Goal: Information Seeking & Learning: Learn about a topic

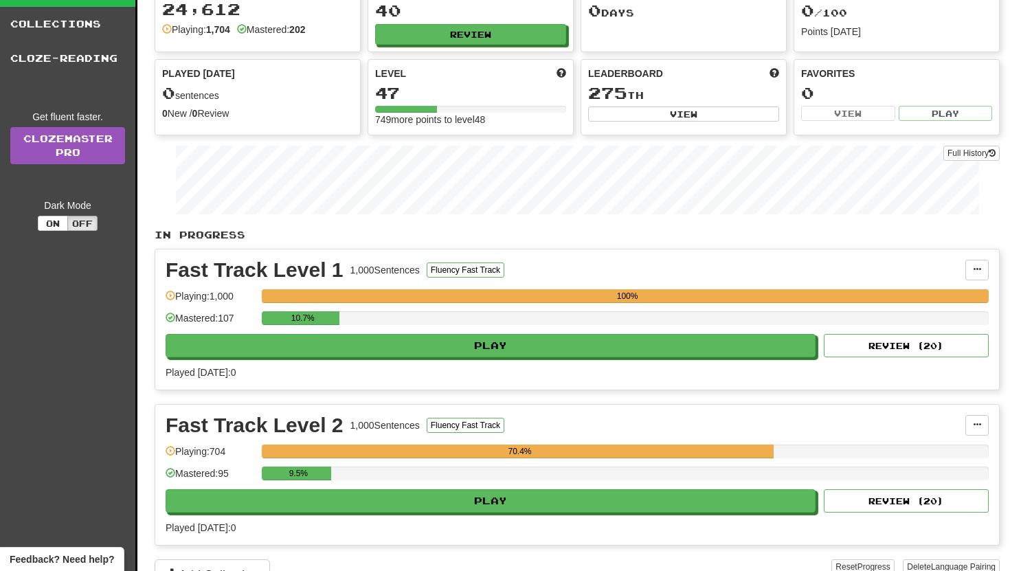
scroll to position [173, 0]
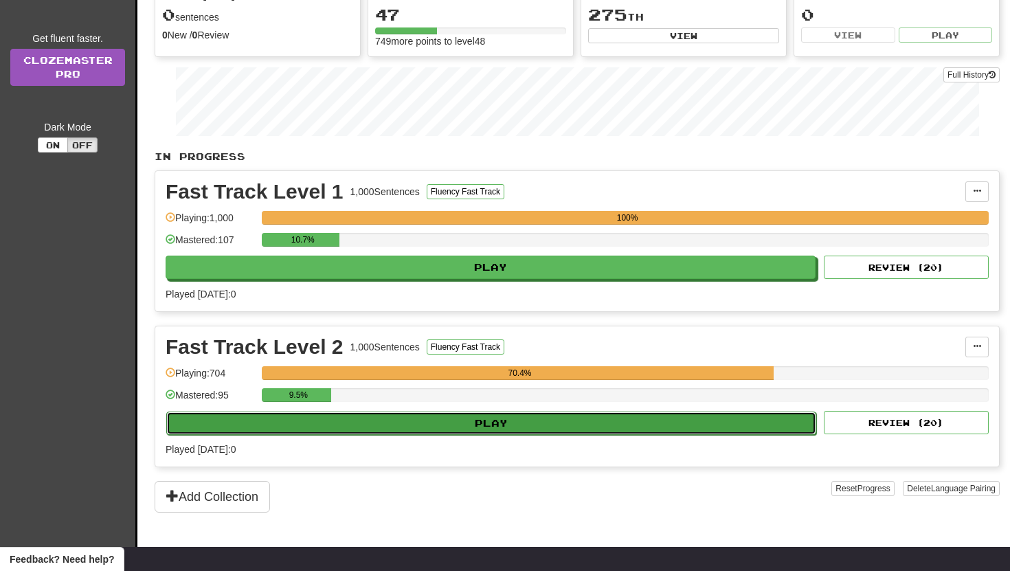
click at [315, 427] on button "Play" at bounding box center [491, 423] width 650 height 23
select select "**"
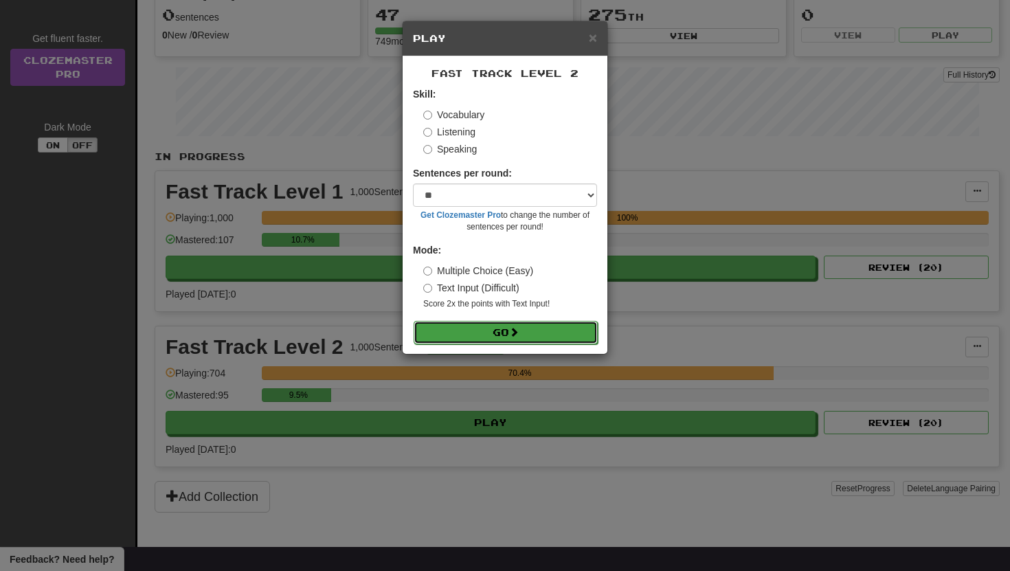
click at [490, 338] on button "Go" at bounding box center [506, 332] width 184 height 23
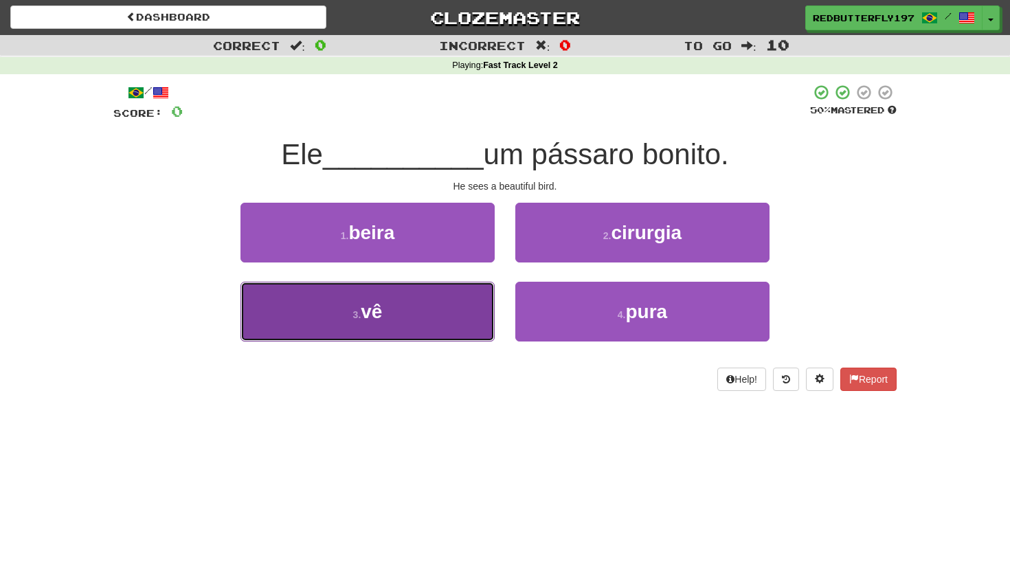
click at [369, 334] on button "3 . vê" at bounding box center [368, 312] width 254 height 60
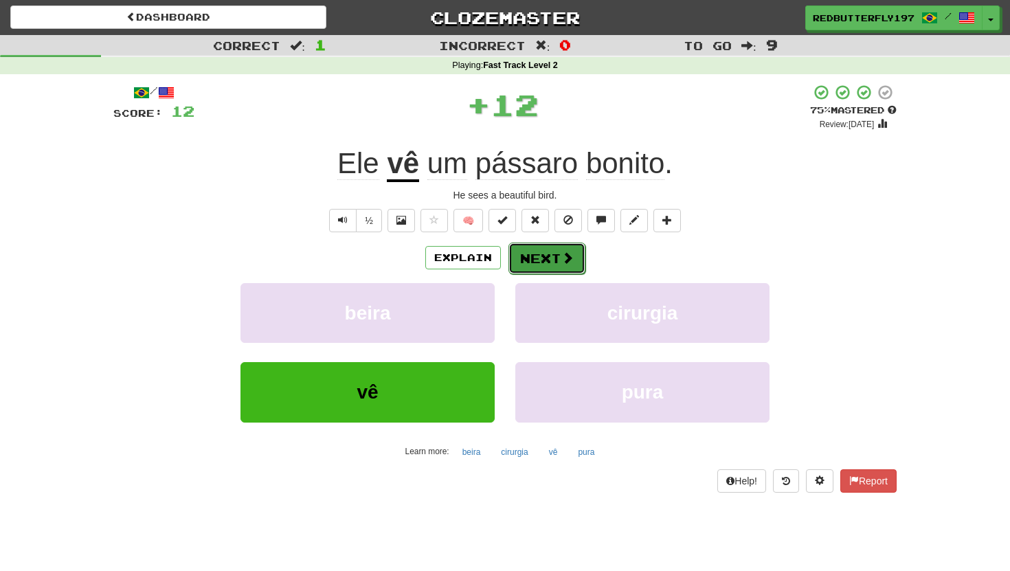
click at [520, 267] on button "Next" at bounding box center [547, 259] width 77 height 32
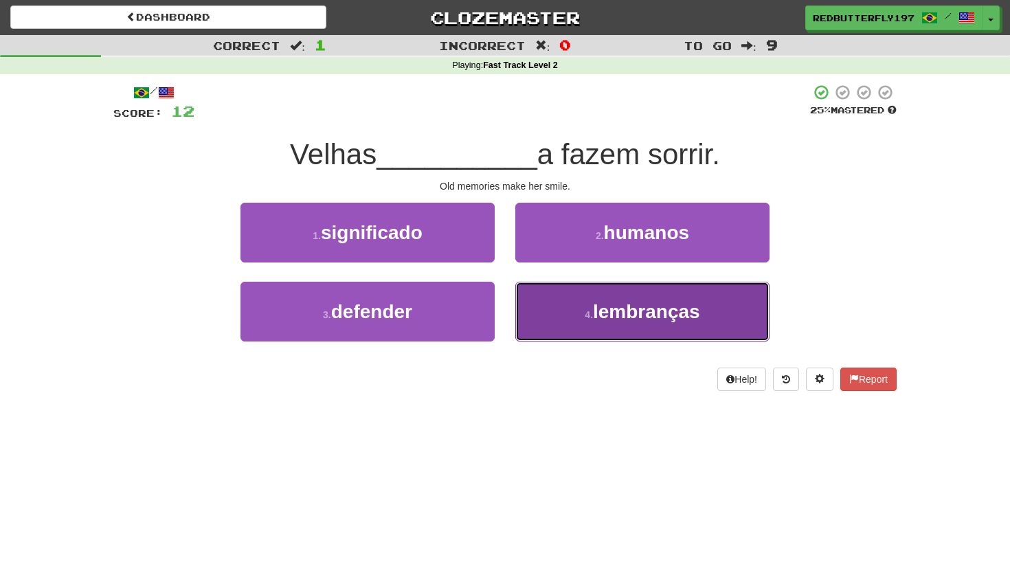
click at [581, 326] on button "4 . lembranças" at bounding box center [642, 312] width 254 height 60
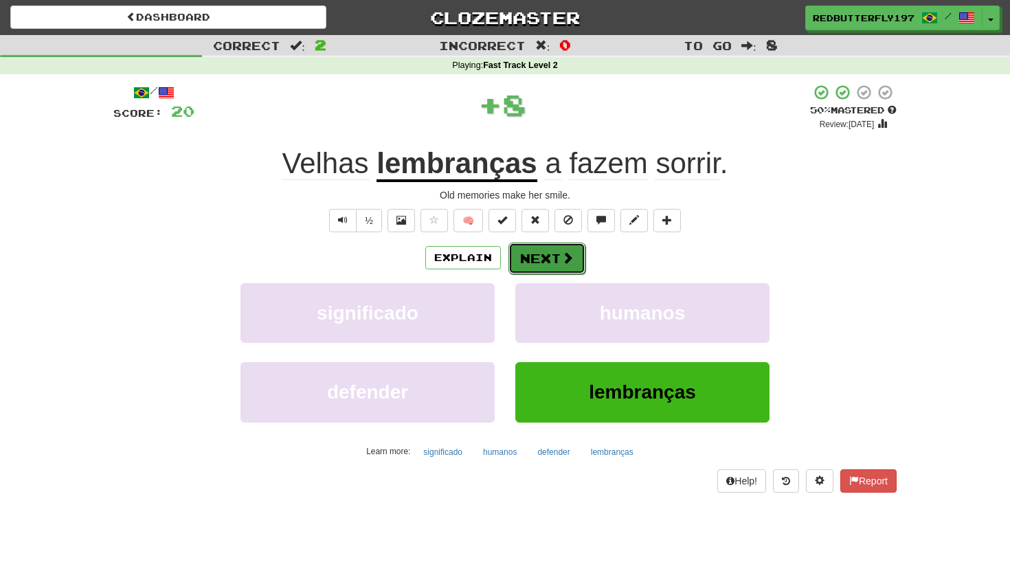
click at [555, 244] on button "Next" at bounding box center [547, 259] width 77 height 32
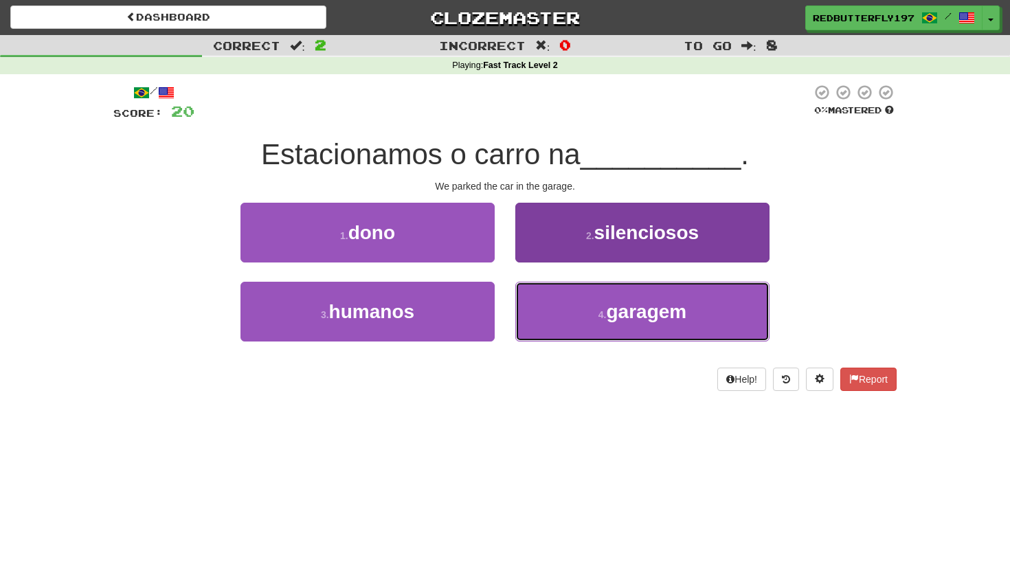
click at [552, 293] on button "4 . garagem" at bounding box center [642, 312] width 254 height 60
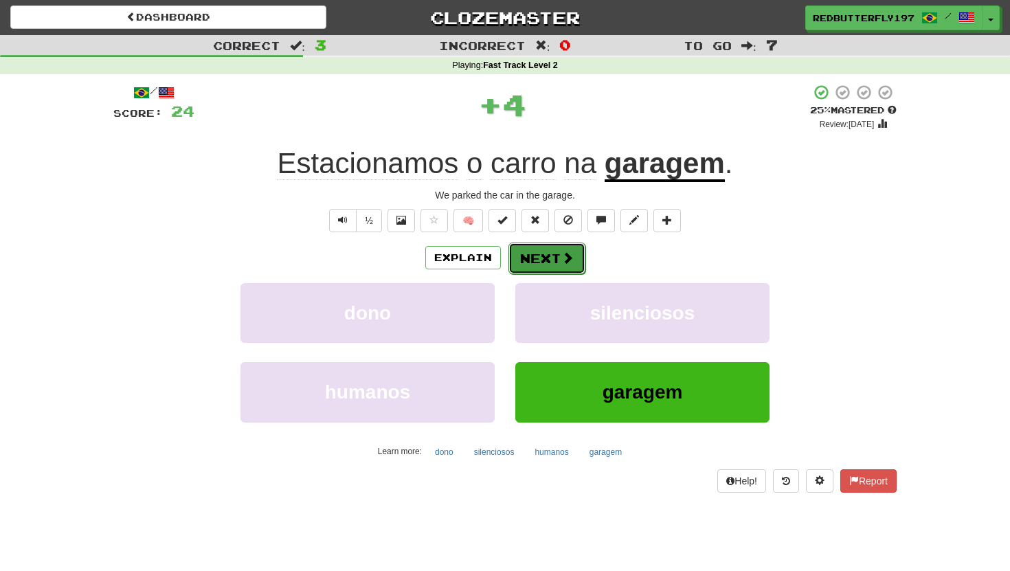
click at [547, 260] on button "Next" at bounding box center [547, 259] width 77 height 32
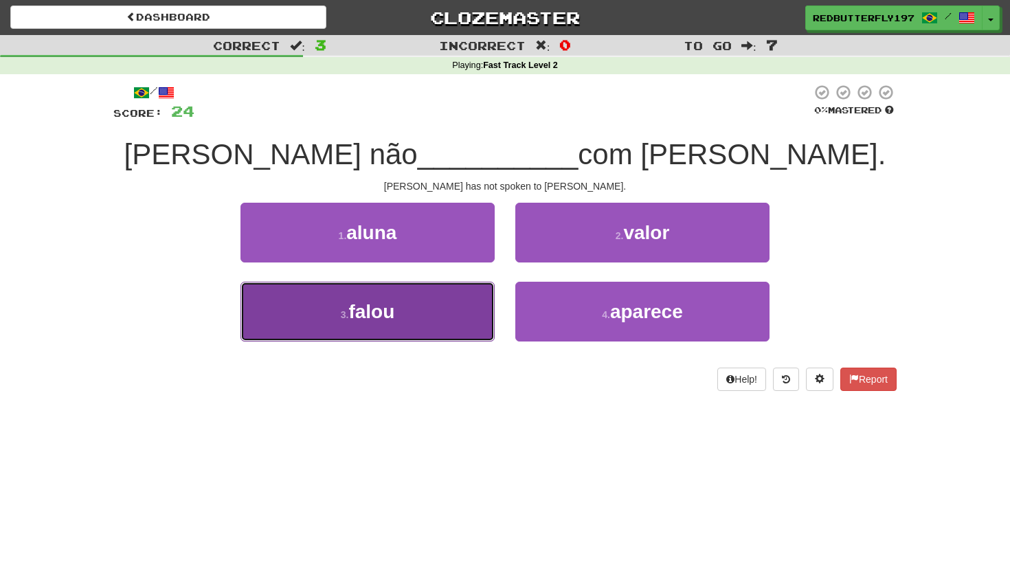
click at [463, 320] on button "3 . falou" at bounding box center [368, 312] width 254 height 60
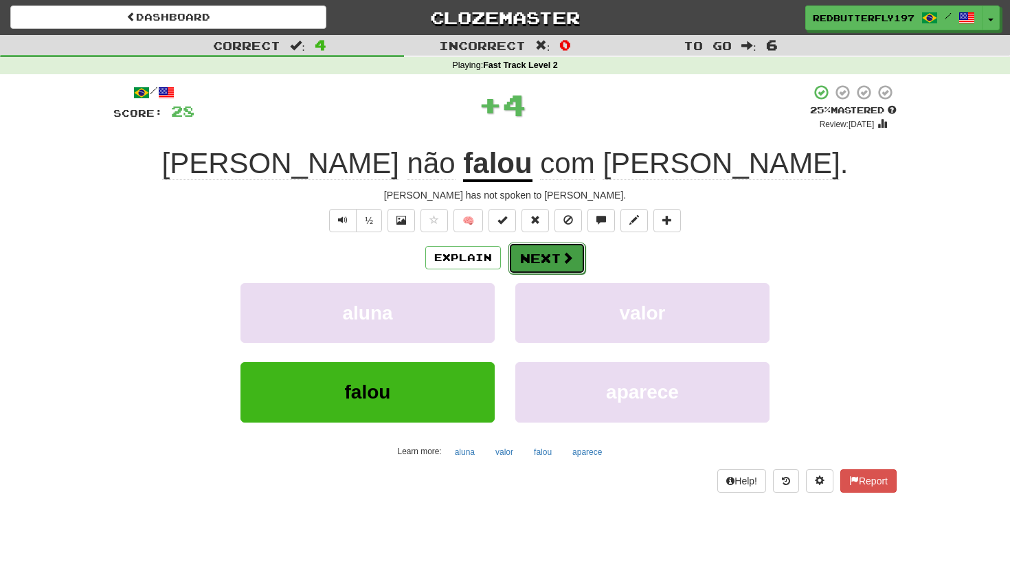
click at [535, 265] on button "Next" at bounding box center [547, 259] width 77 height 32
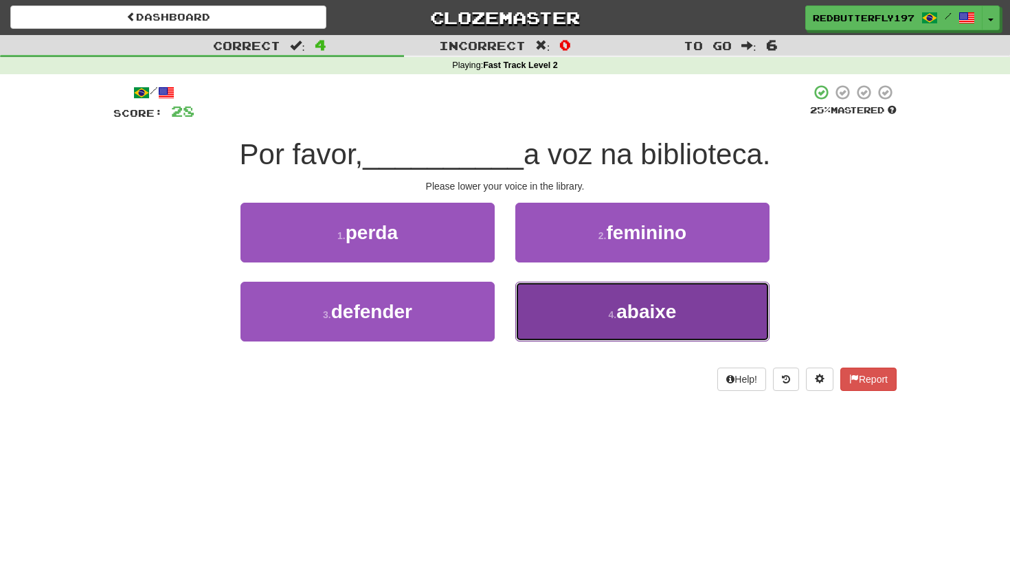
click at [558, 307] on button "4 . abaixe" at bounding box center [642, 312] width 254 height 60
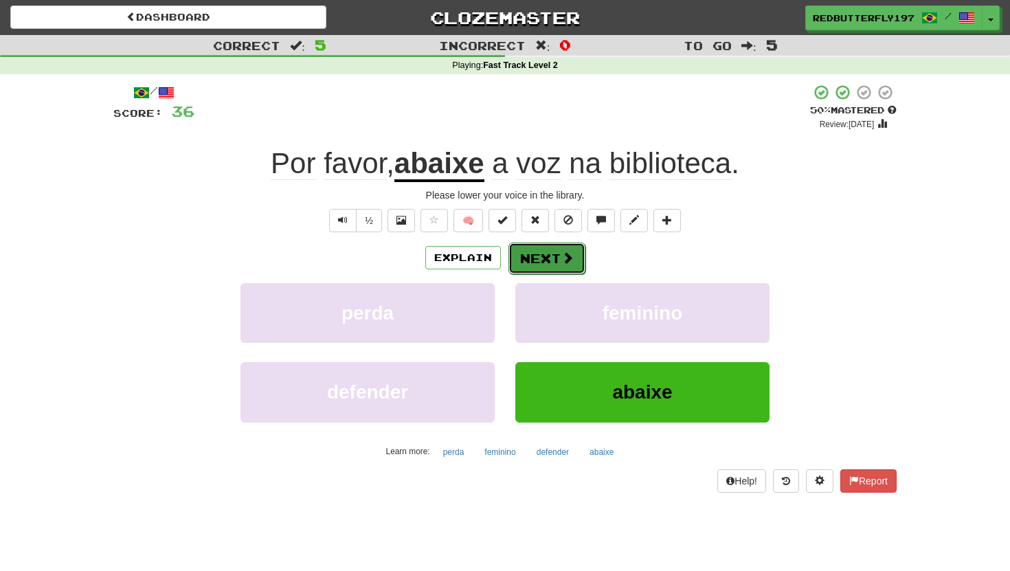
click at [522, 254] on button "Next" at bounding box center [547, 259] width 77 height 32
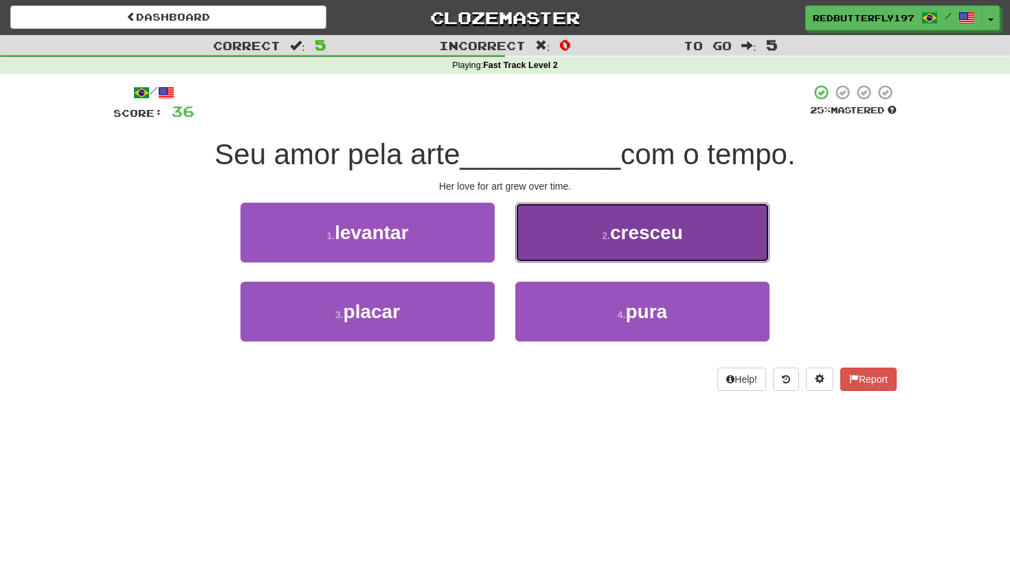
click at [553, 244] on button "2 . cresceu" at bounding box center [642, 233] width 254 height 60
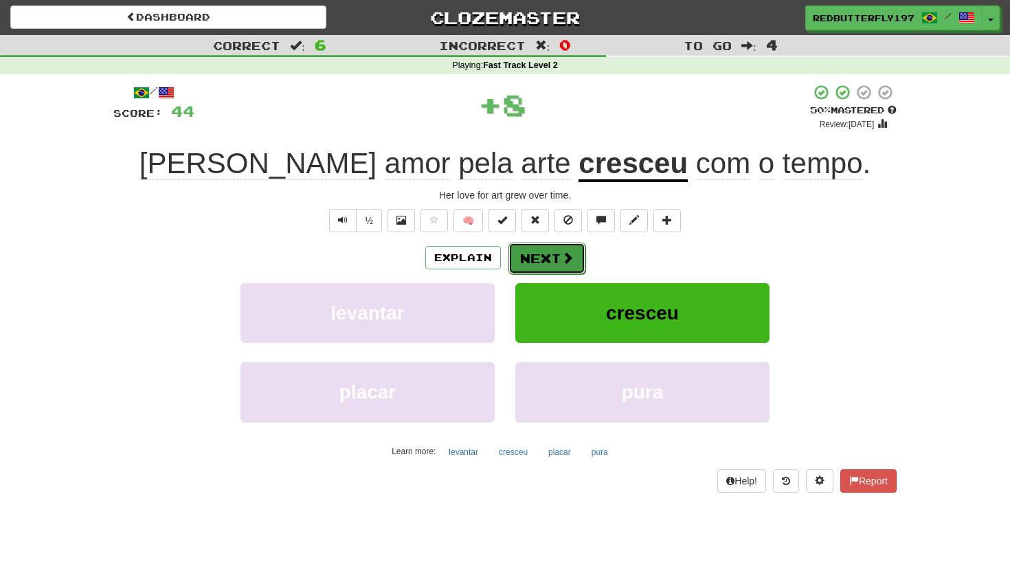
click at [546, 268] on button "Next" at bounding box center [547, 259] width 77 height 32
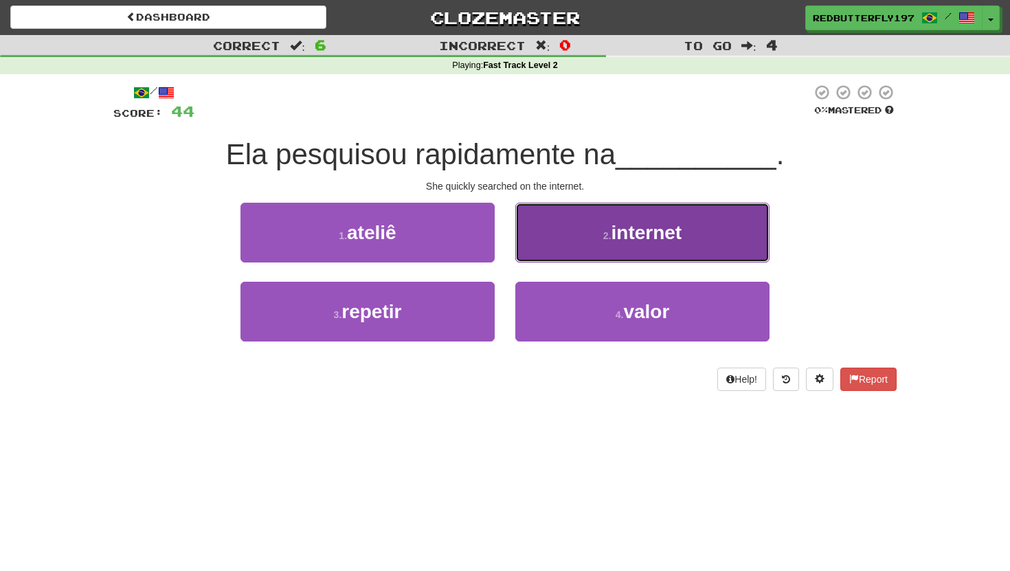
click at [579, 226] on button "2 . internet" at bounding box center [642, 233] width 254 height 60
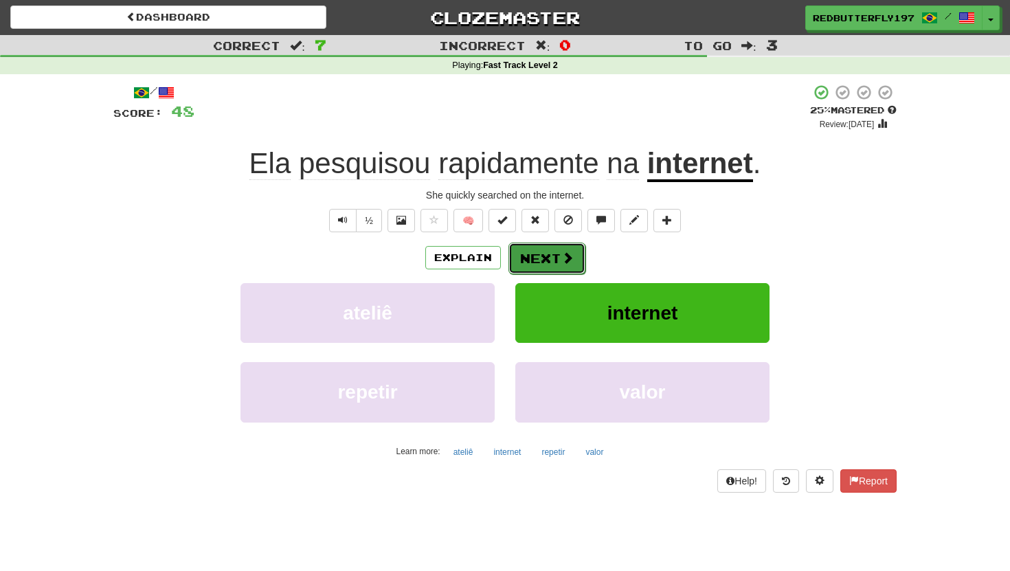
click at [541, 260] on button "Next" at bounding box center [547, 259] width 77 height 32
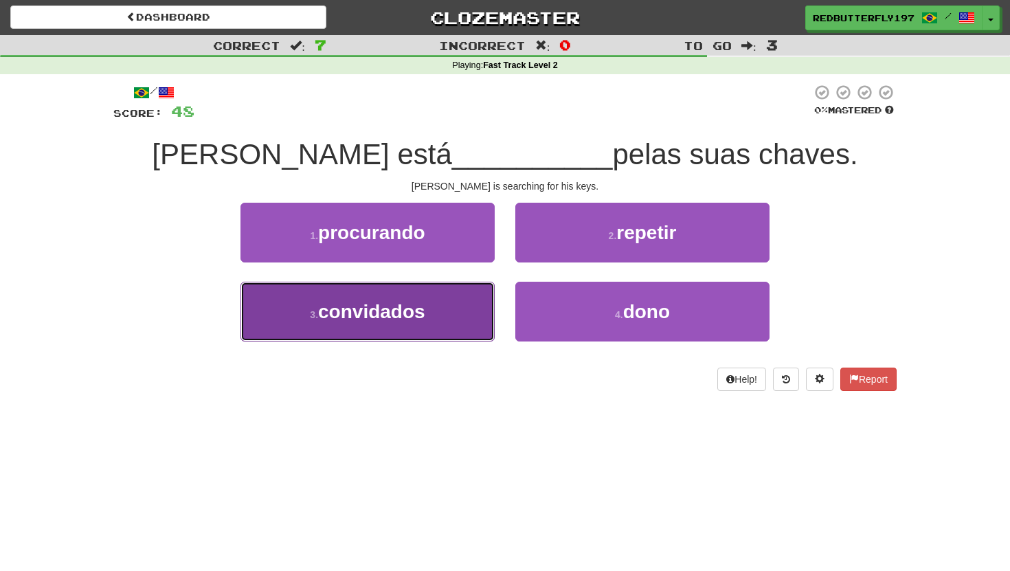
click at [390, 298] on button "3 . convidados" at bounding box center [368, 312] width 254 height 60
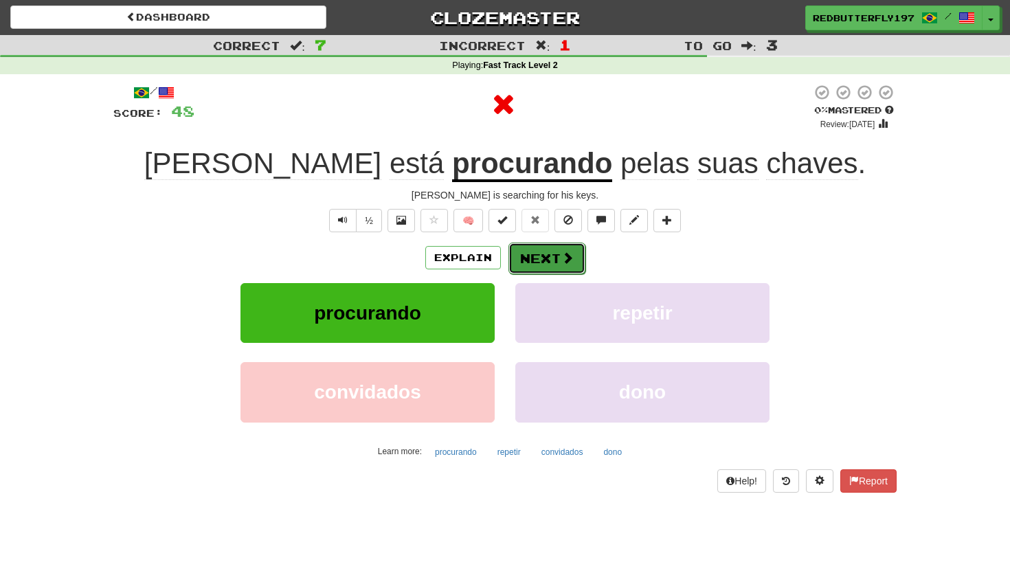
click at [534, 272] on button "Next" at bounding box center [547, 259] width 77 height 32
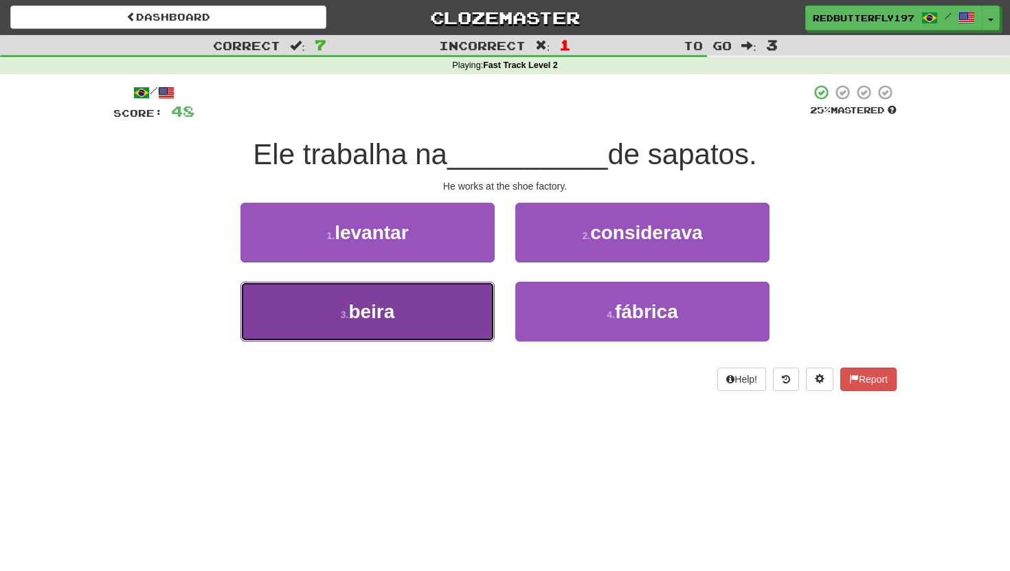
click at [391, 324] on button "3 . beira" at bounding box center [368, 312] width 254 height 60
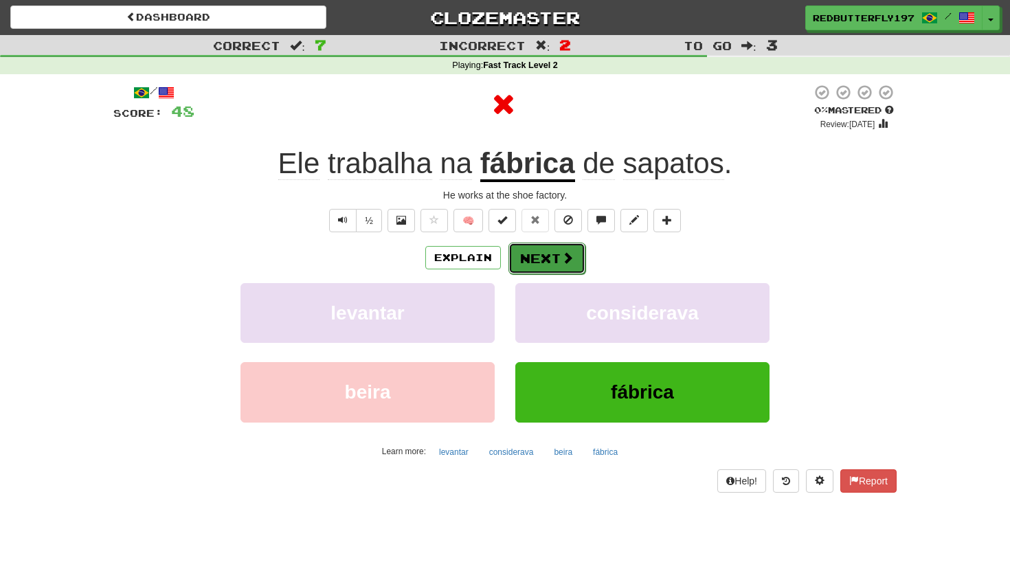
click at [531, 254] on button "Next" at bounding box center [547, 259] width 77 height 32
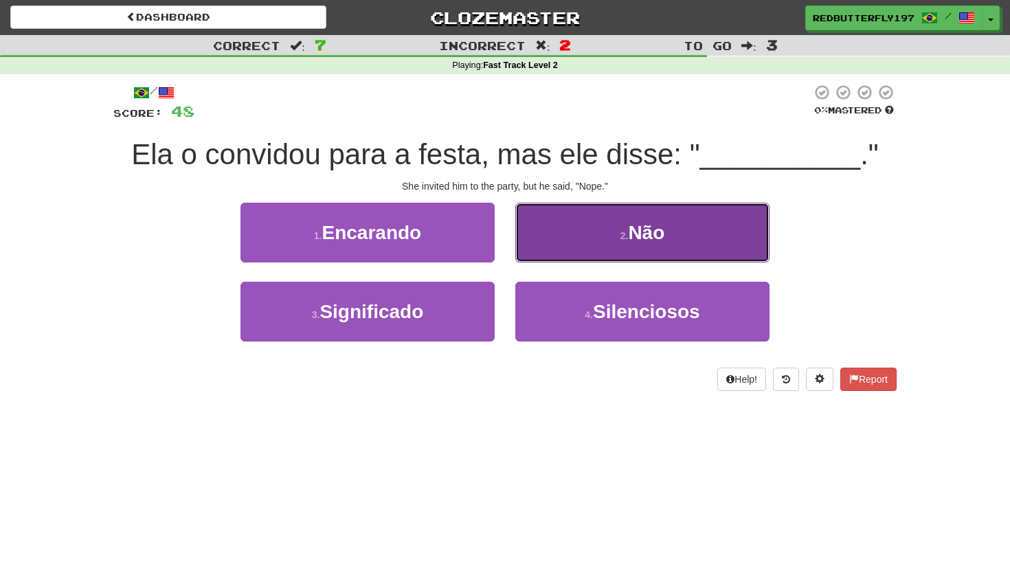
click at [581, 256] on button "2 . Não" at bounding box center [642, 233] width 254 height 60
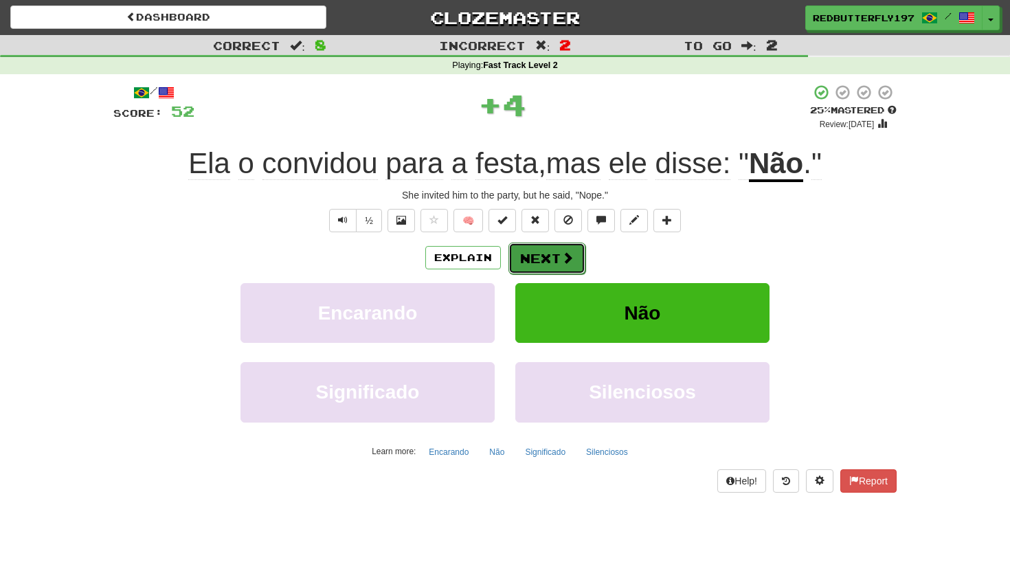
click at [553, 260] on button "Next" at bounding box center [547, 259] width 77 height 32
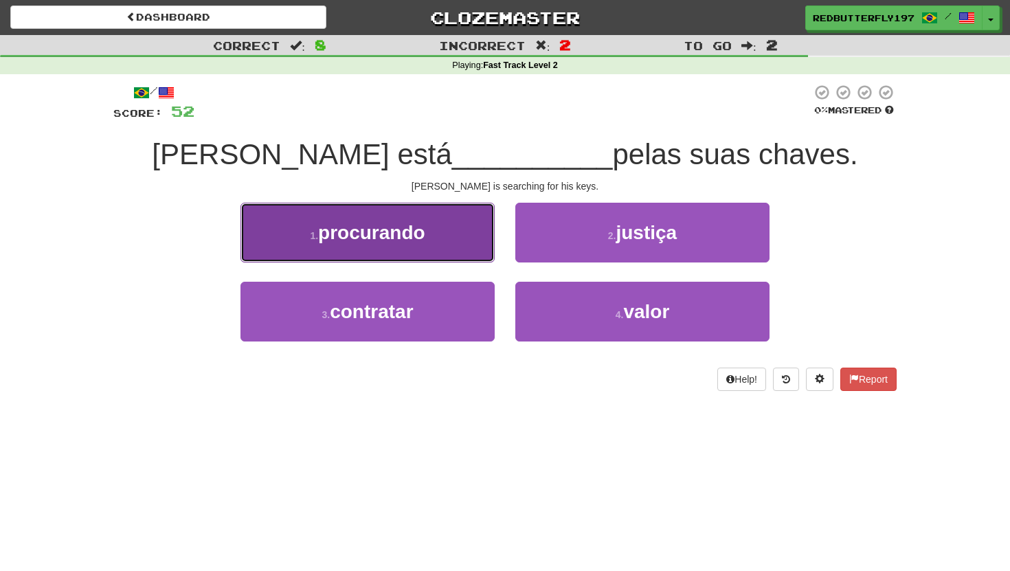
click at [383, 226] on span "procurando" at bounding box center [371, 232] width 107 height 21
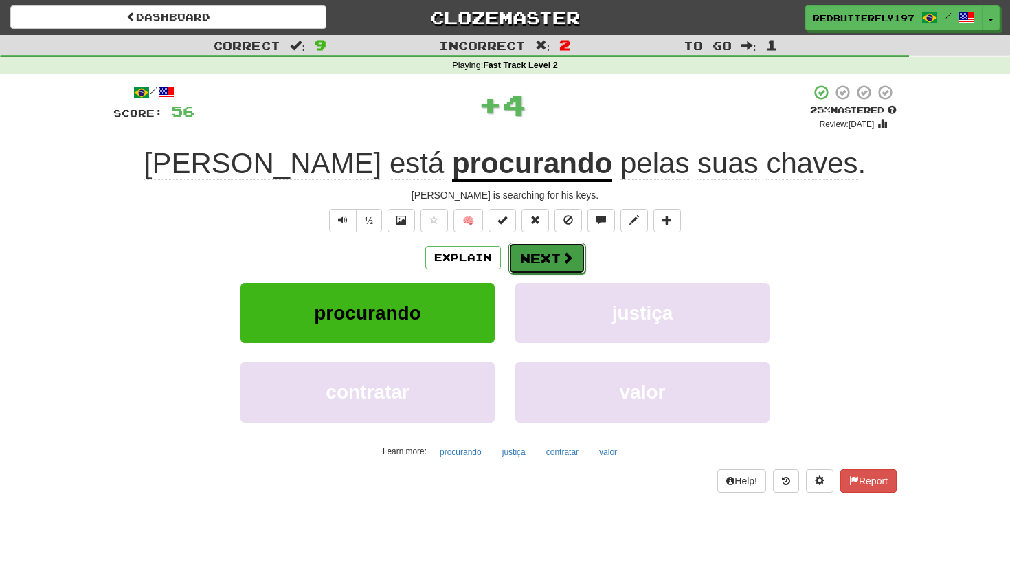
click at [527, 256] on button "Next" at bounding box center [547, 259] width 77 height 32
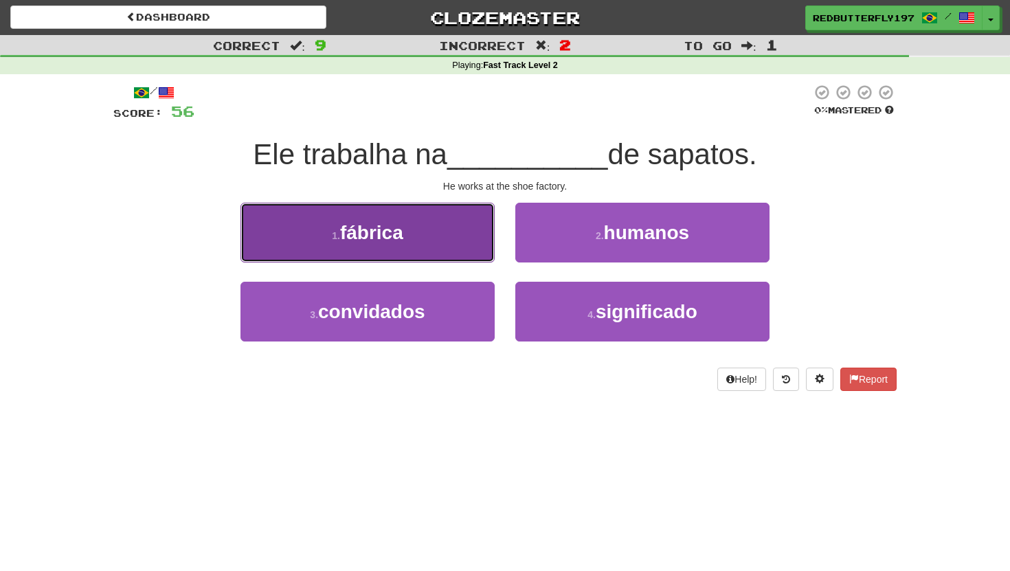
click at [399, 234] on span "fábrica" at bounding box center [371, 232] width 63 height 21
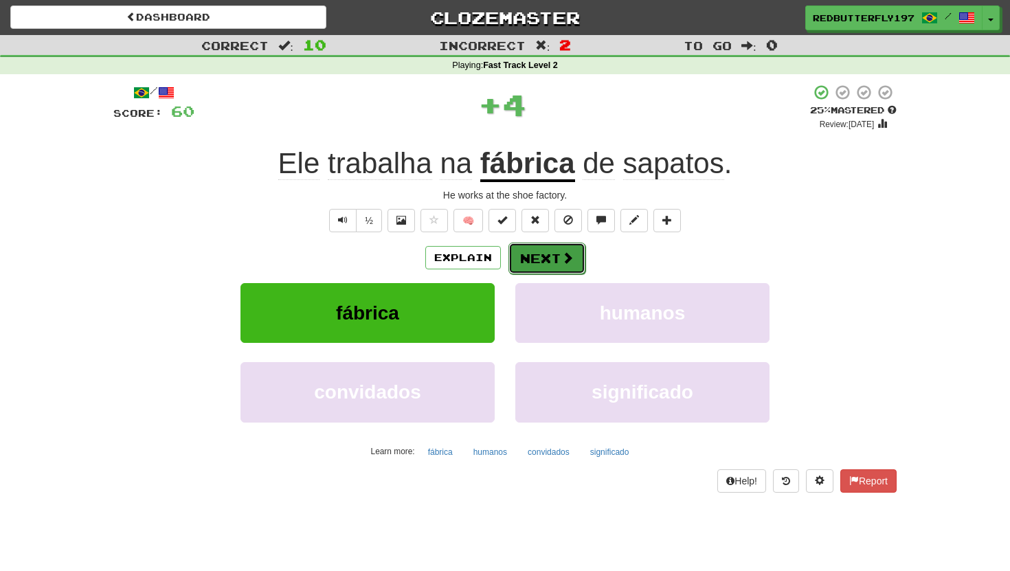
click at [519, 256] on button "Next" at bounding box center [547, 259] width 77 height 32
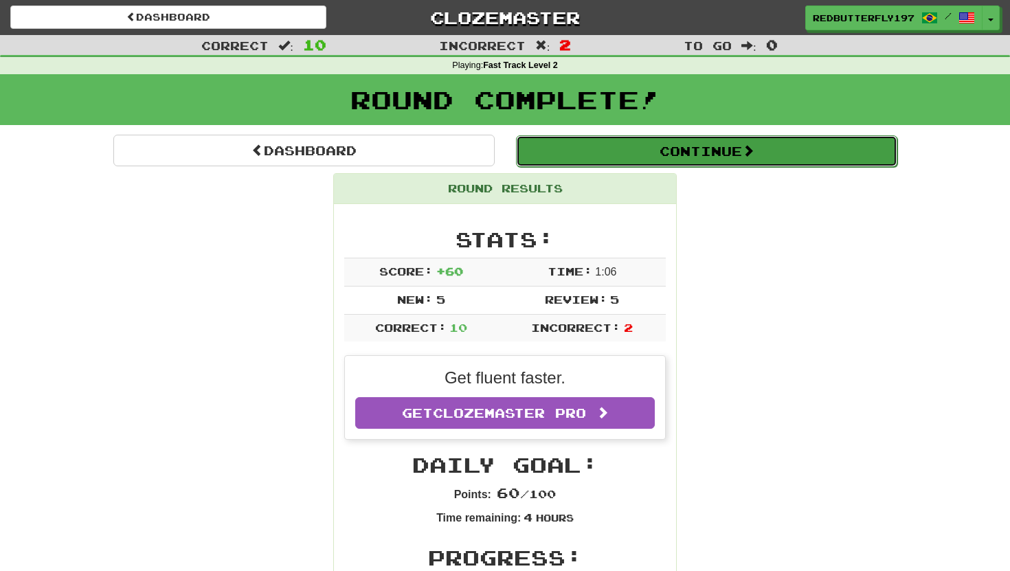
click at [539, 150] on button "Continue" at bounding box center [706, 151] width 381 height 32
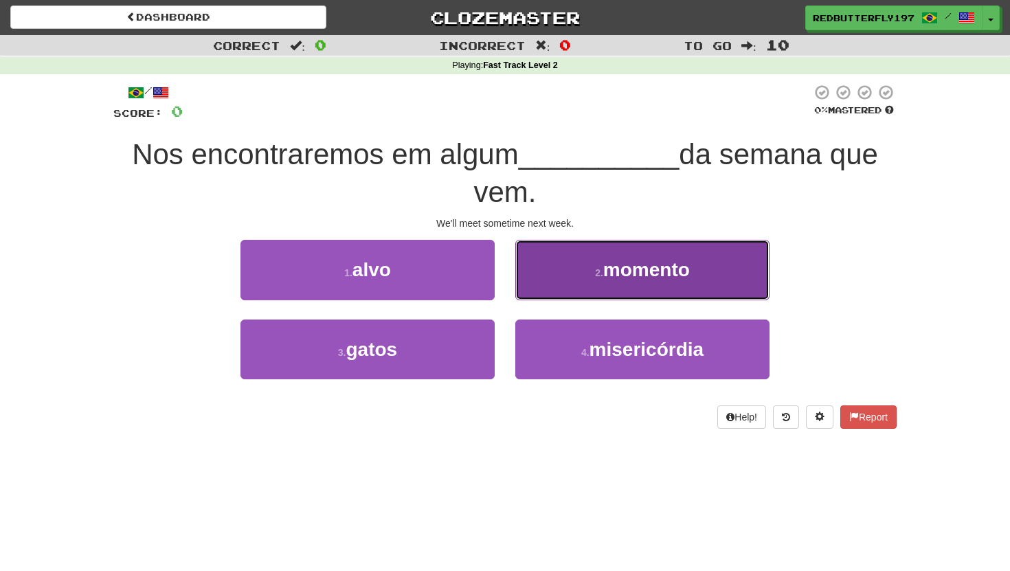
click at [546, 265] on button "2 . momento" at bounding box center [642, 270] width 254 height 60
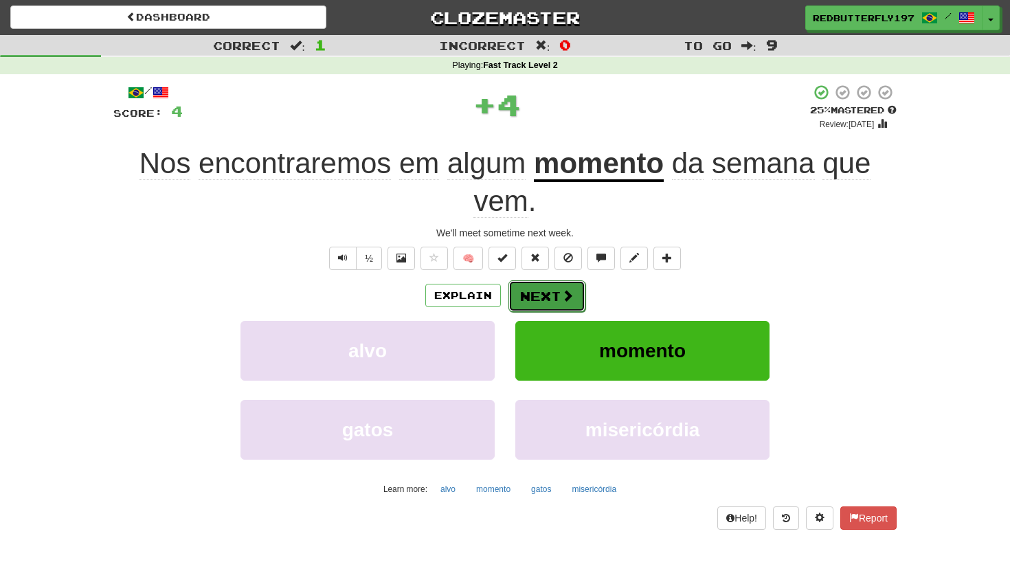
click at [544, 298] on button "Next" at bounding box center [547, 296] width 77 height 32
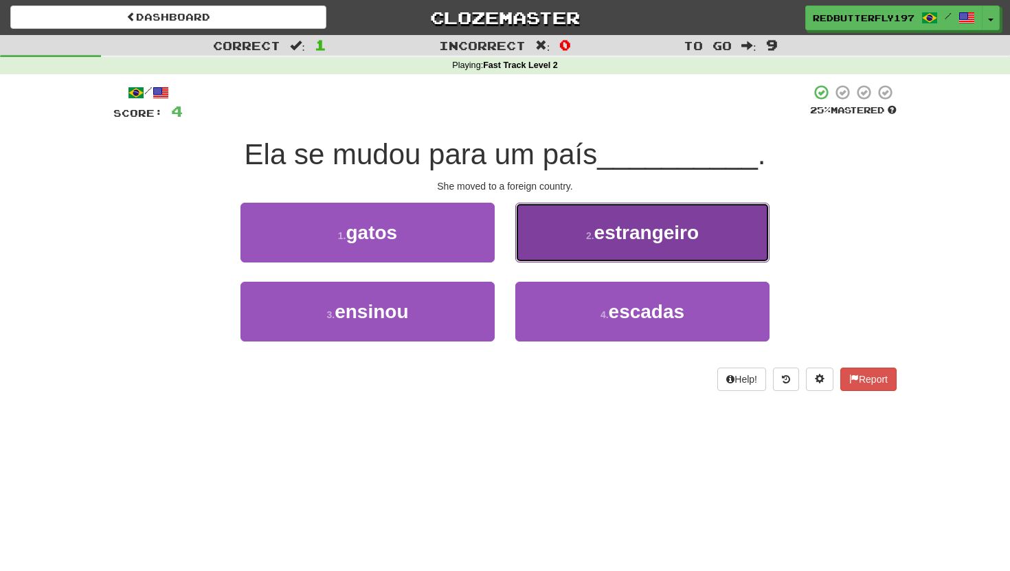
click at [572, 241] on button "2 . estrangeiro" at bounding box center [642, 233] width 254 height 60
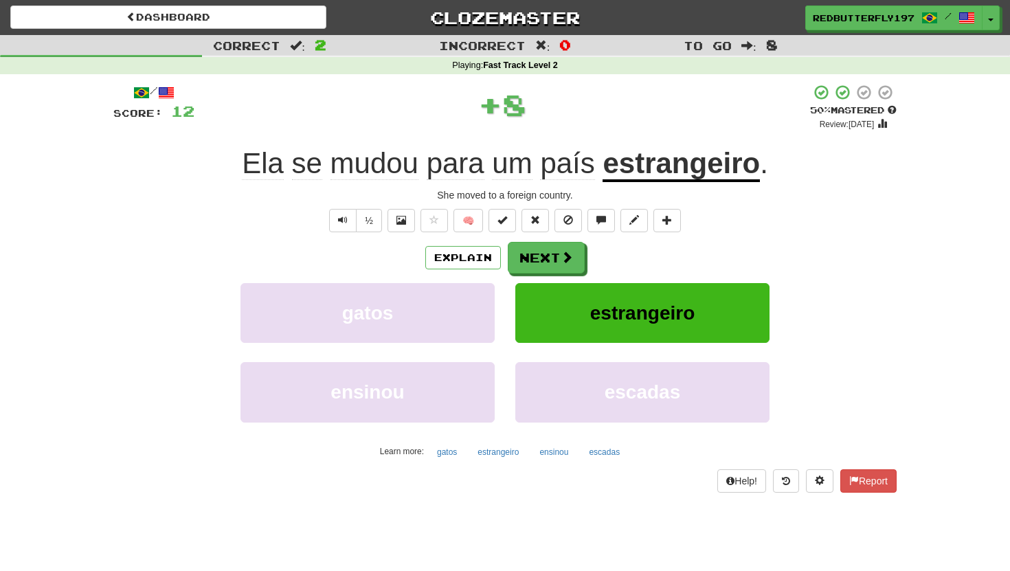
click at [511, 284] on div "estrangeiro" at bounding box center [642, 322] width 275 height 79
click at [515, 269] on button "Next" at bounding box center [547, 259] width 77 height 32
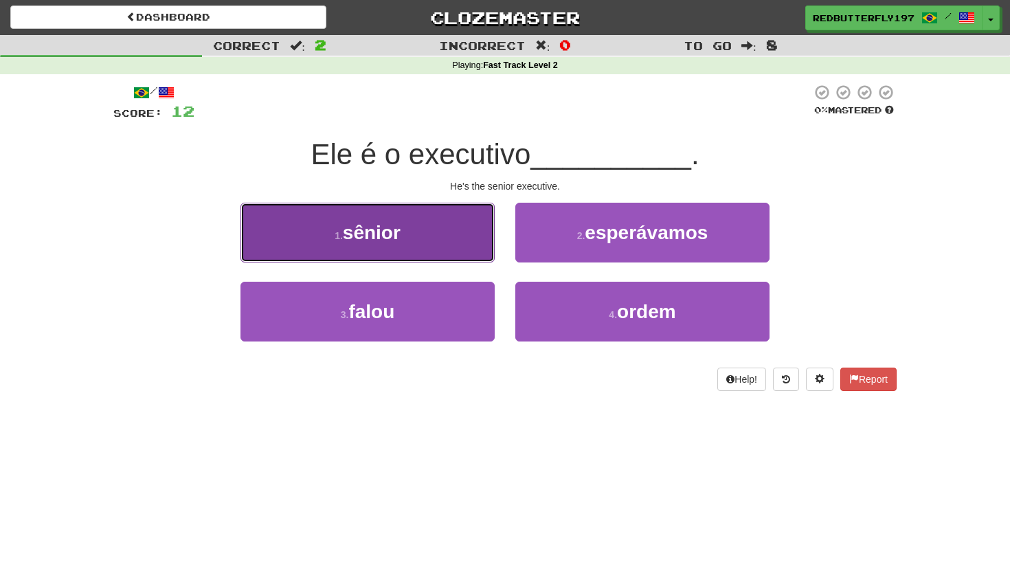
click at [489, 245] on button "1 . sênior" at bounding box center [368, 233] width 254 height 60
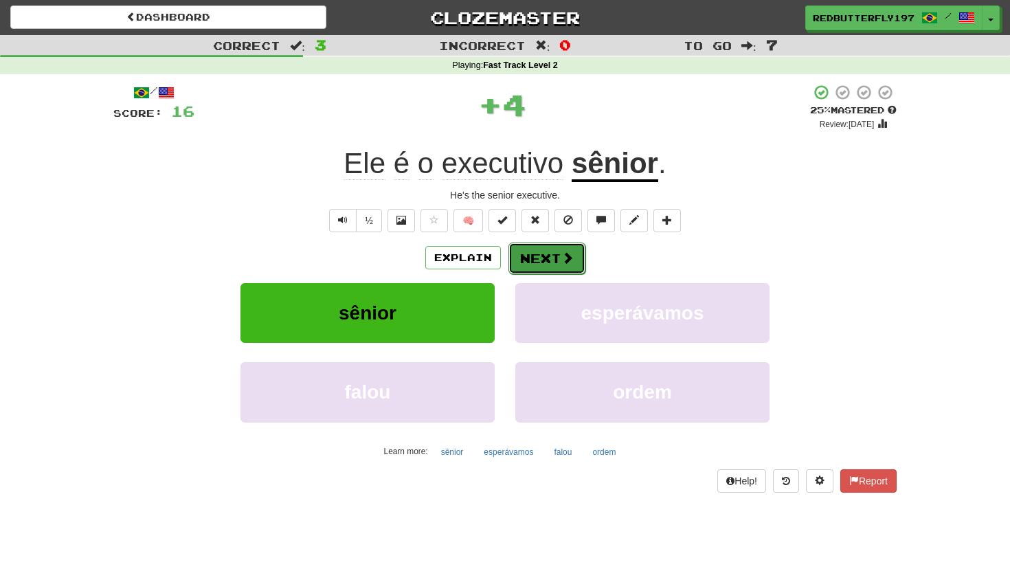
click at [526, 252] on button "Next" at bounding box center [547, 259] width 77 height 32
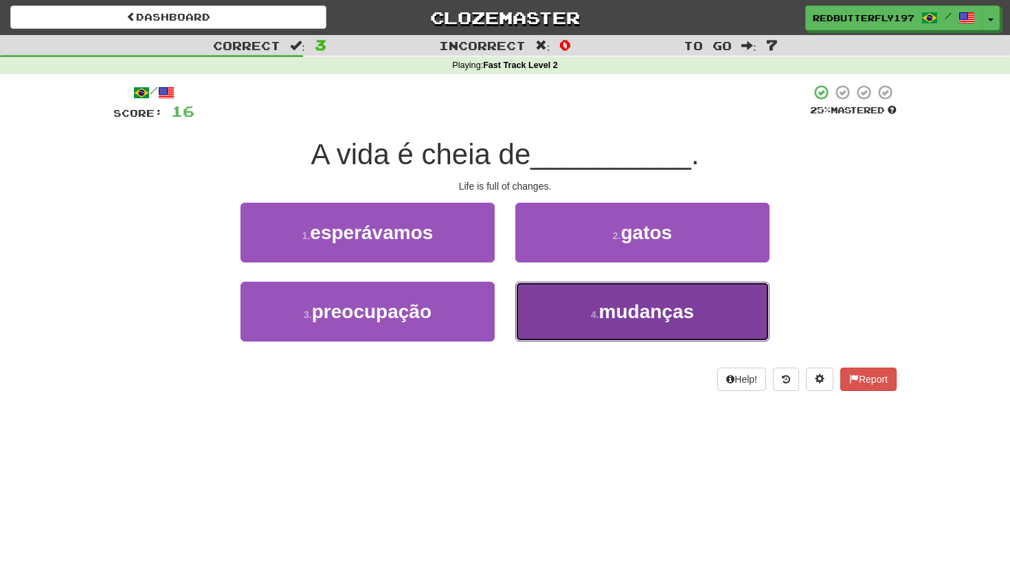
click at [585, 317] on button "4 . mudanças" at bounding box center [642, 312] width 254 height 60
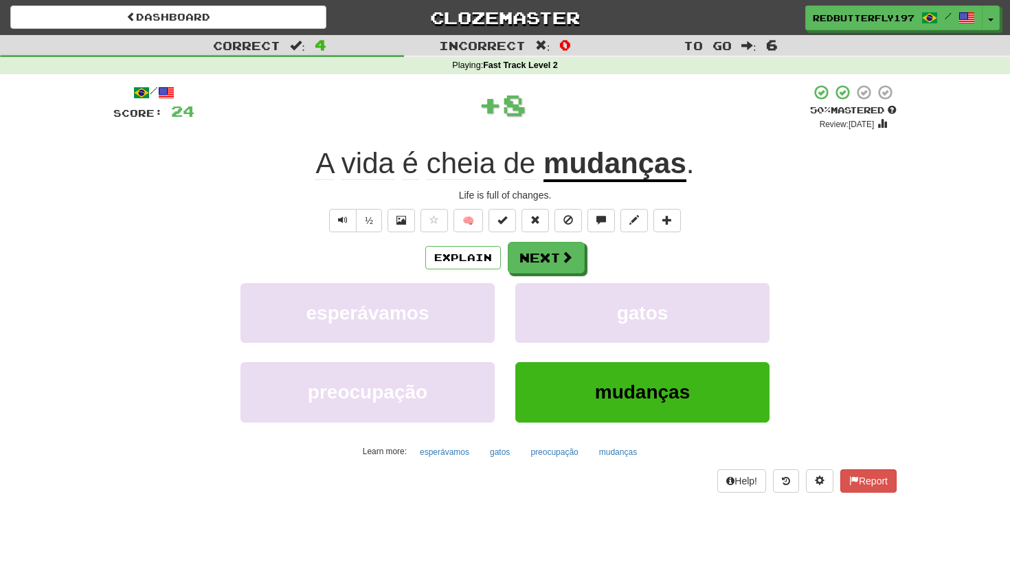
click at [541, 273] on div "Explain Next esperávamos gatos preocupação mudanças Learn more: esperávamos gat…" at bounding box center [504, 352] width 783 height 221
click at [541, 267] on button "Next" at bounding box center [547, 259] width 77 height 32
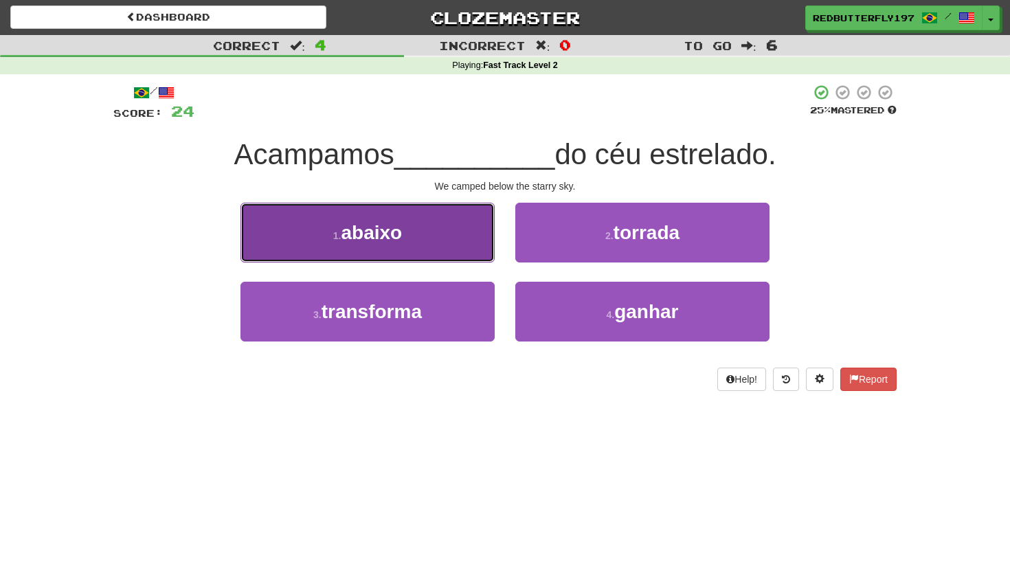
click at [452, 245] on button "1 . abaixo" at bounding box center [368, 233] width 254 height 60
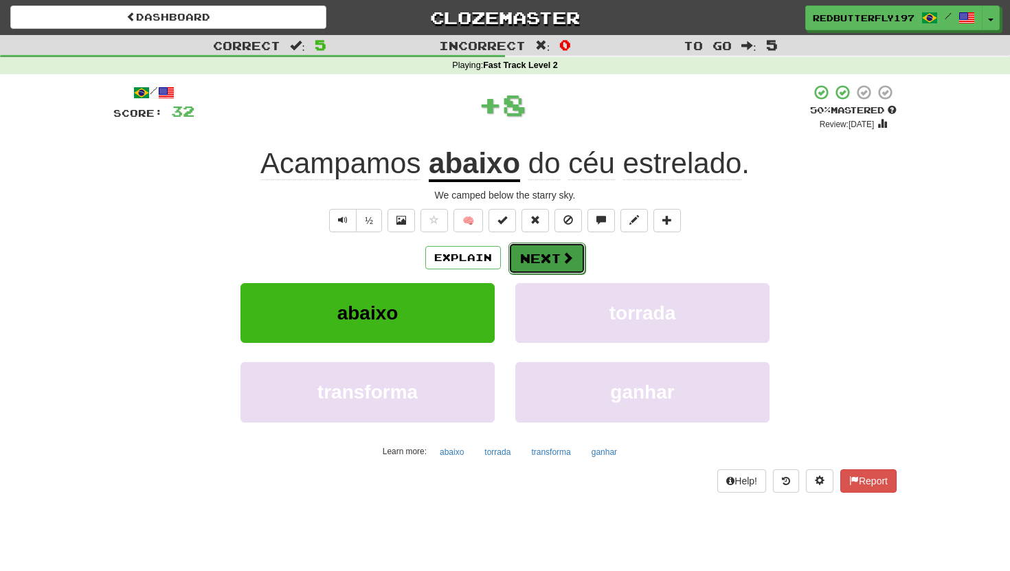
click at [547, 254] on button "Next" at bounding box center [547, 259] width 77 height 32
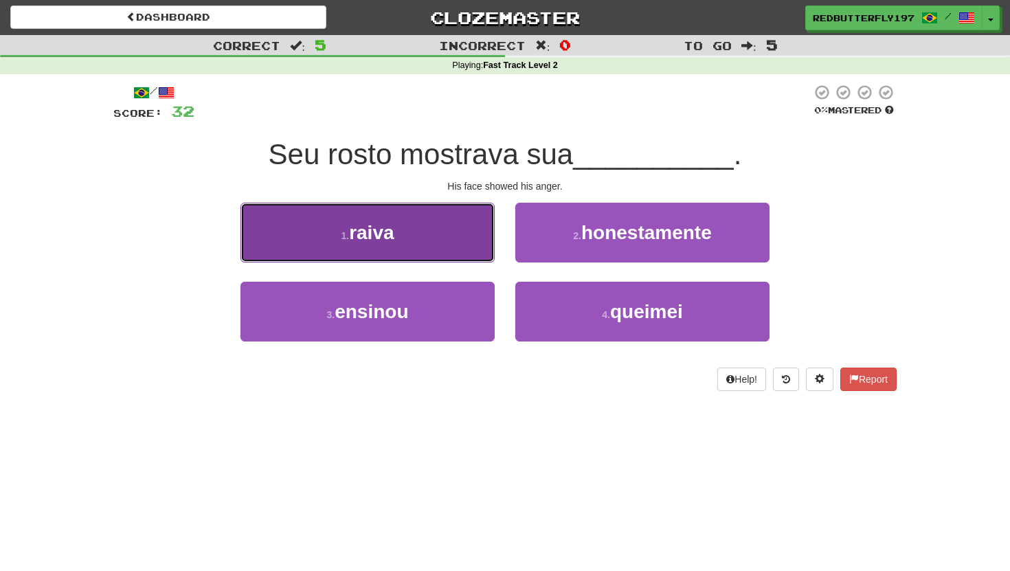
click at [440, 236] on button "1 . raiva" at bounding box center [368, 233] width 254 height 60
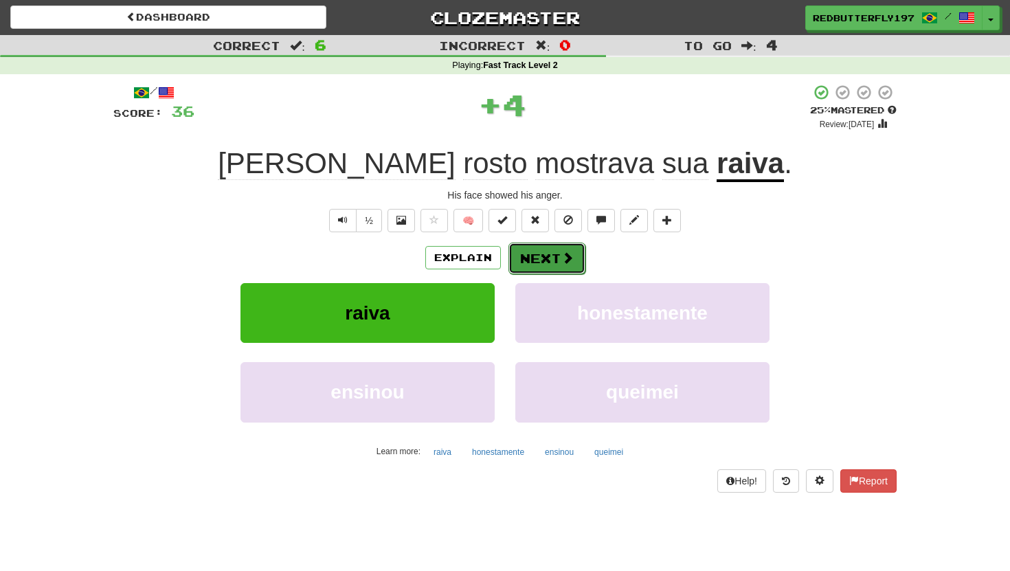
click at [529, 247] on button "Next" at bounding box center [547, 259] width 77 height 32
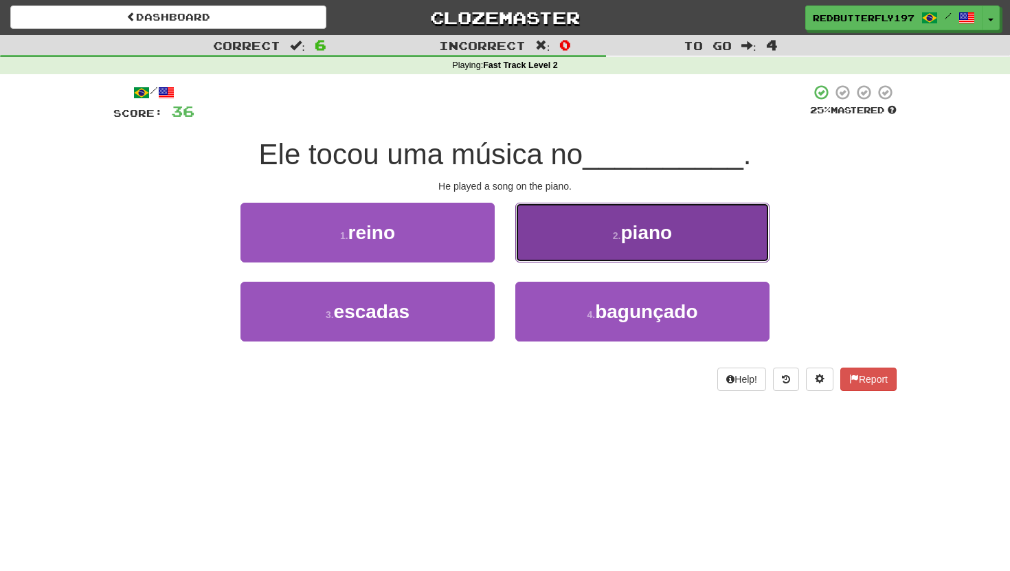
click at [533, 237] on button "2 . piano" at bounding box center [642, 233] width 254 height 60
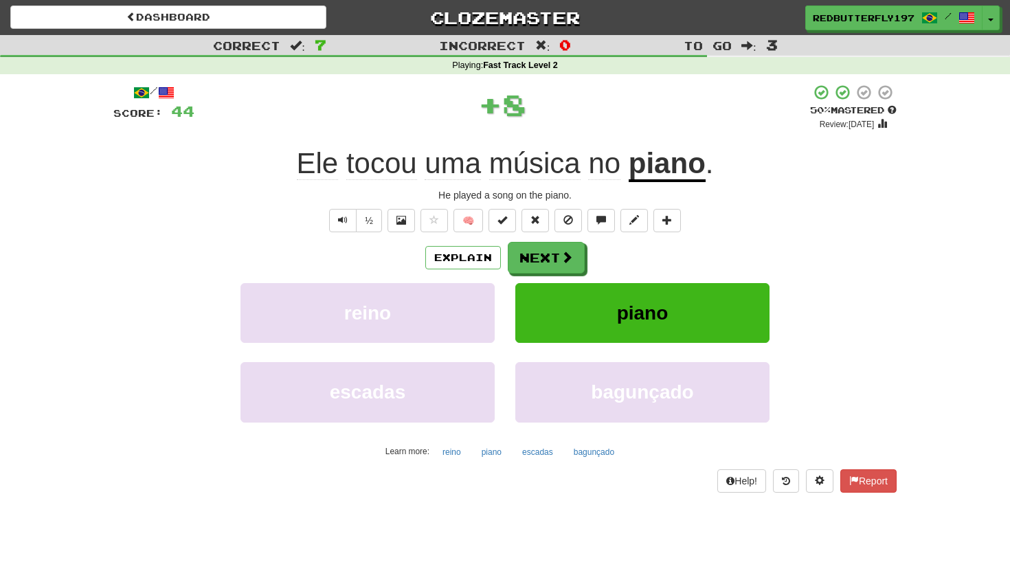
click at [504, 254] on div "Explain Next" at bounding box center [504, 258] width 783 height 32
click at [517, 254] on button "Next" at bounding box center [547, 259] width 77 height 32
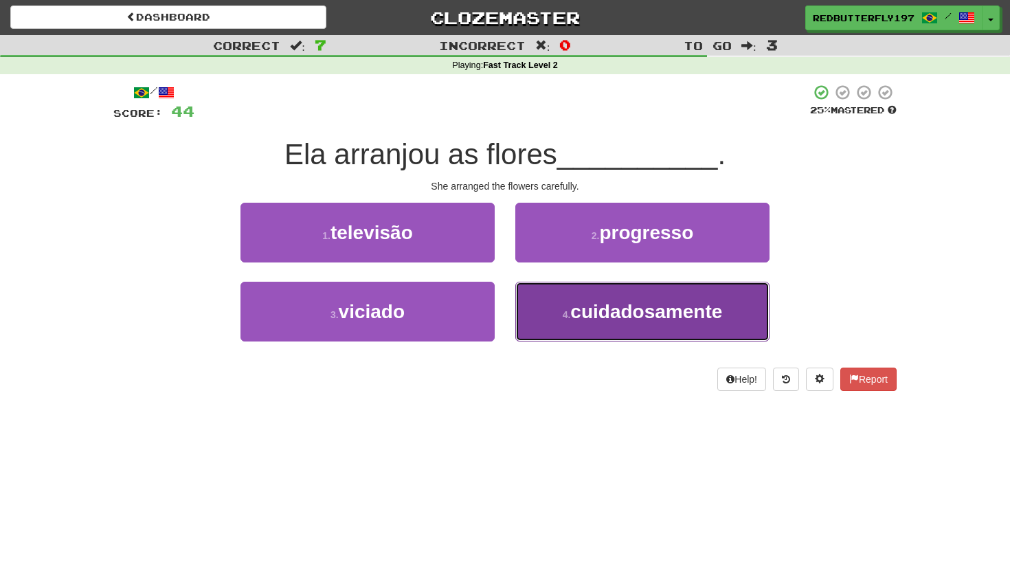
click at [539, 309] on button "4 . cuidadosamente" at bounding box center [642, 312] width 254 height 60
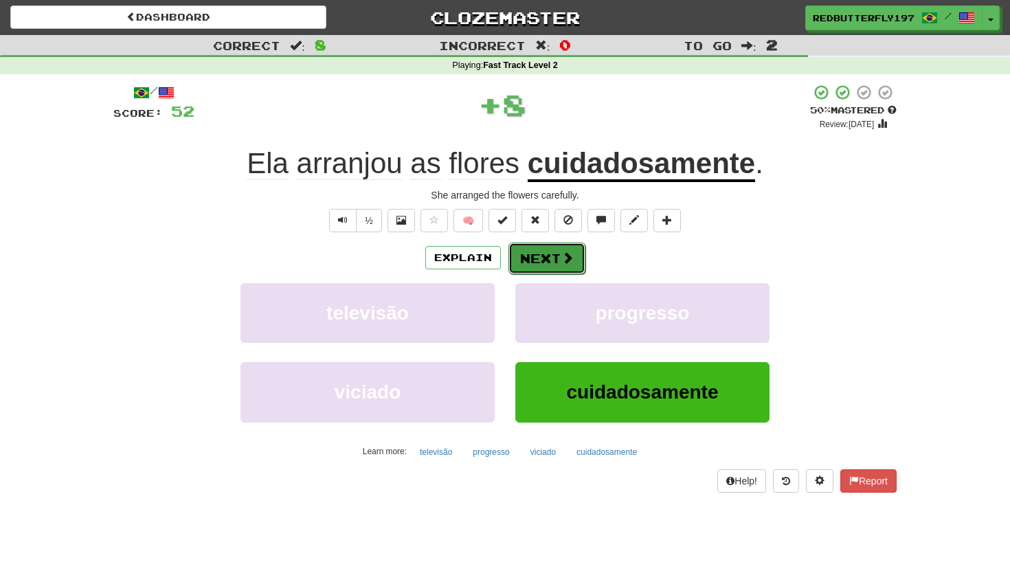
click at [527, 248] on button "Next" at bounding box center [547, 259] width 77 height 32
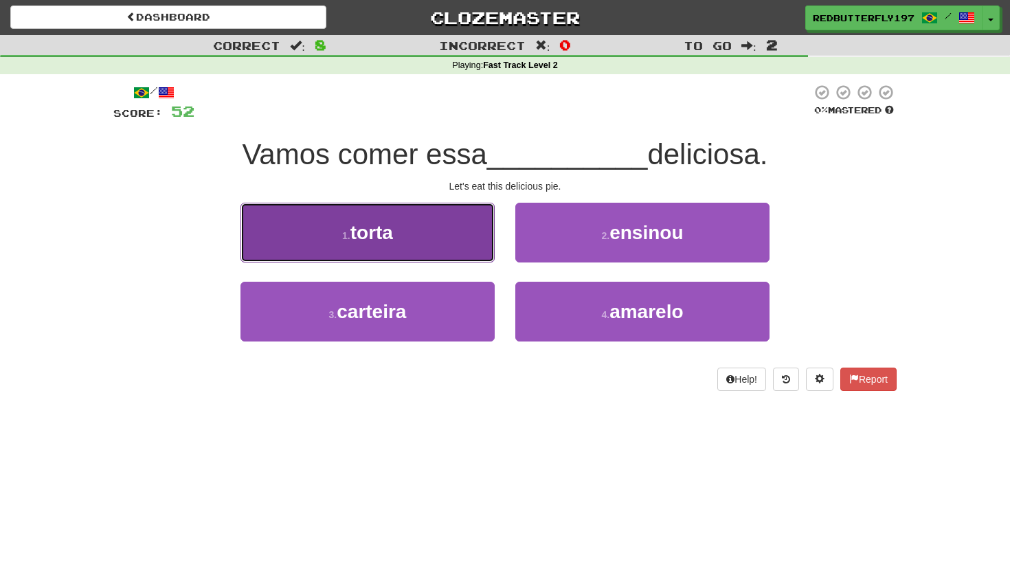
click at [411, 239] on button "1 . torta" at bounding box center [368, 233] width 254 height 60
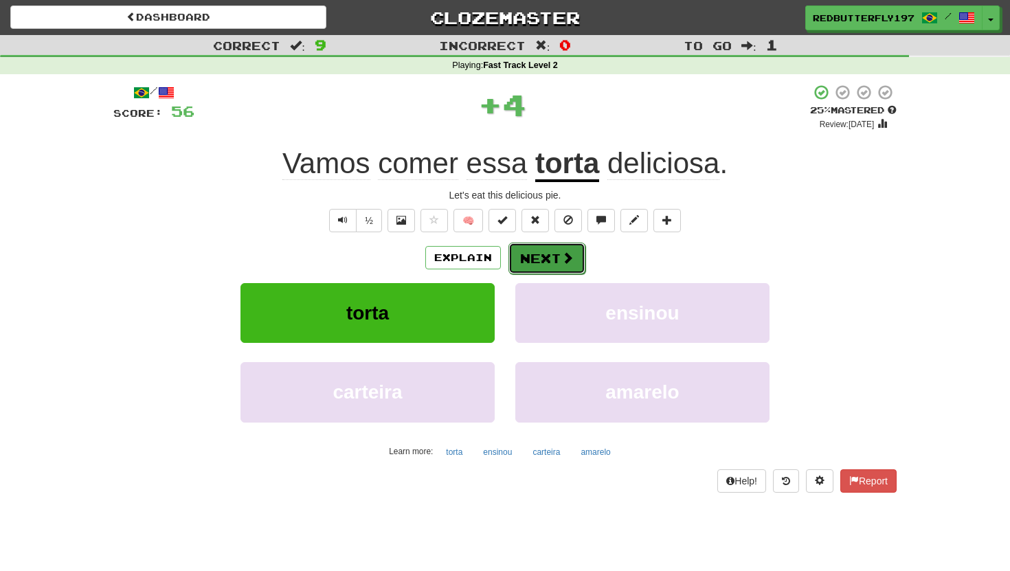
click at [537, 263] on button "Next" at bounding box center [547, 259] width 77 height 32
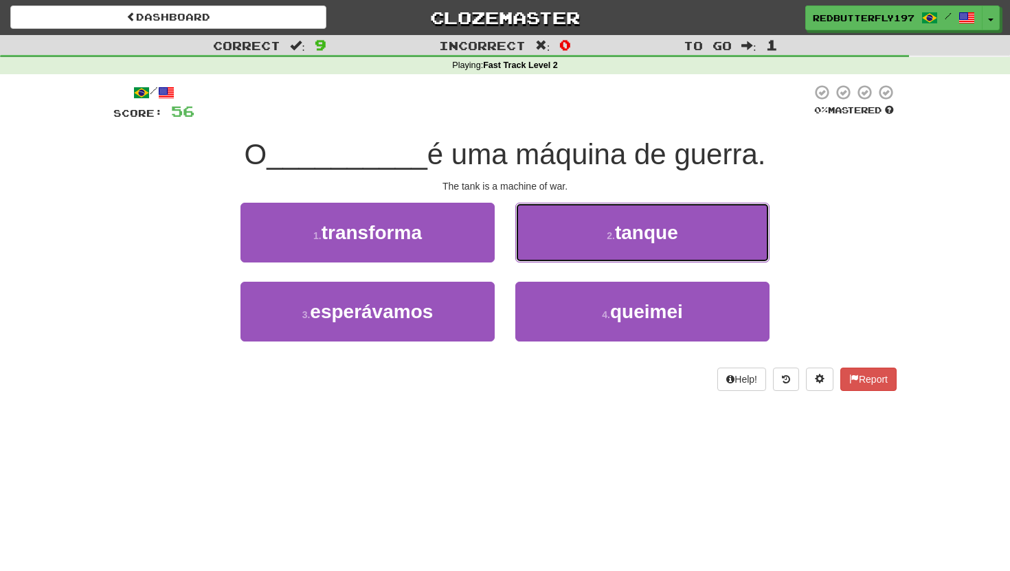
click at [544, 241] on button "2 . tanque" at bounding box center [642, 233] width 254 height 60
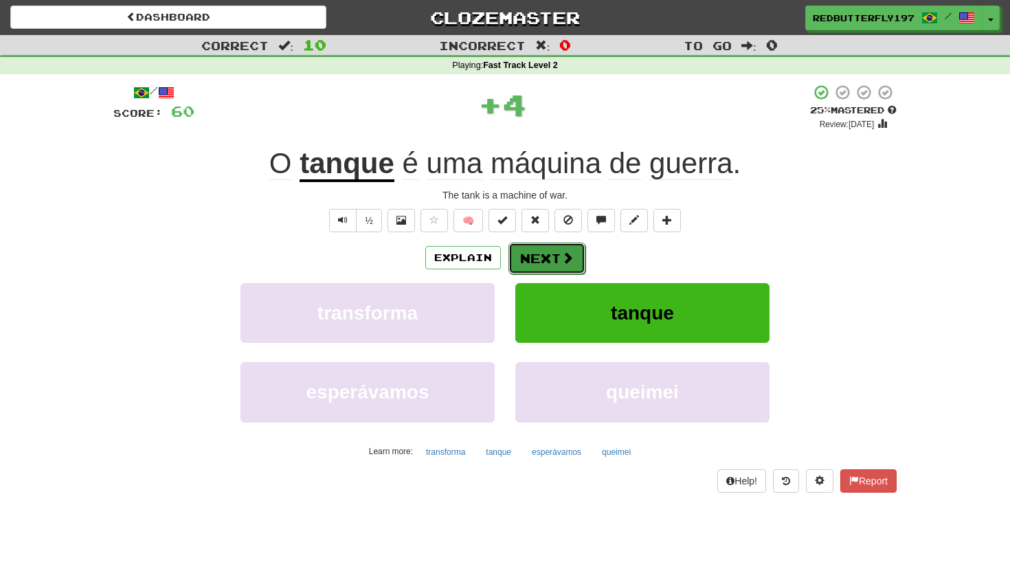
click at [539, 256] on button "Next" at bounding box center [547, 259] width 77 height 32
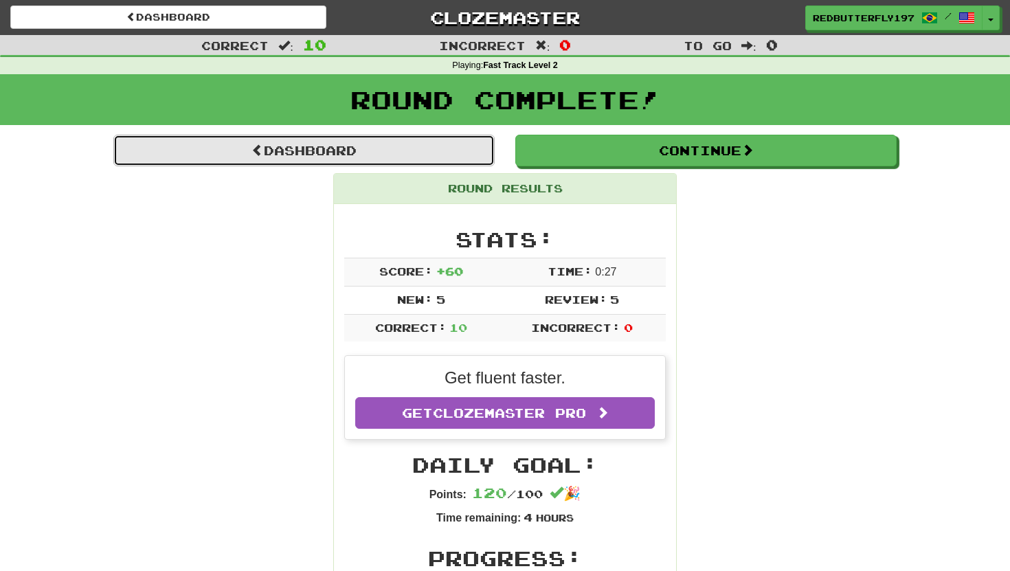
click at [431, 155] on link "Dashboard" at bounding box center [303, 151] width 381 height 32
